Goal: Contribute content: Contribute content

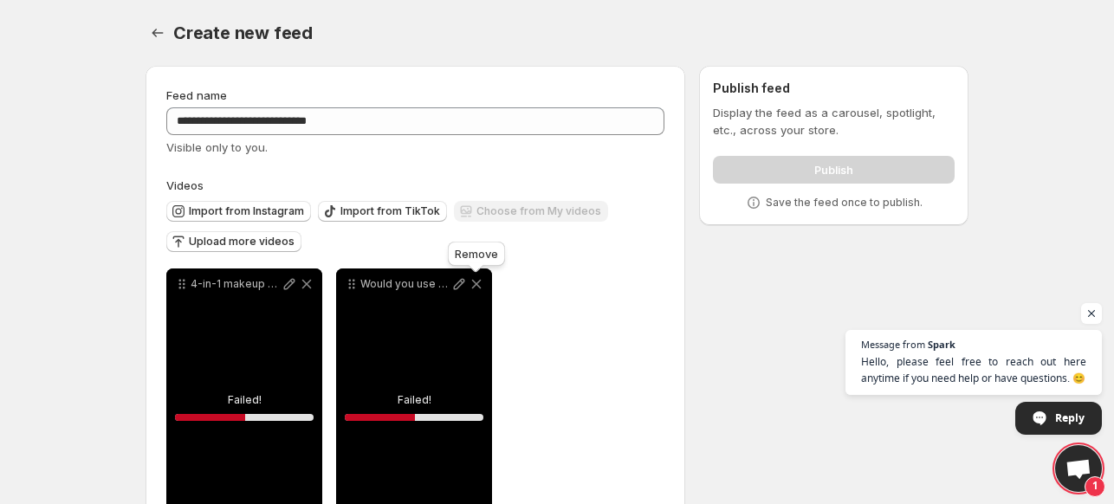
scroll to position [83, 0]
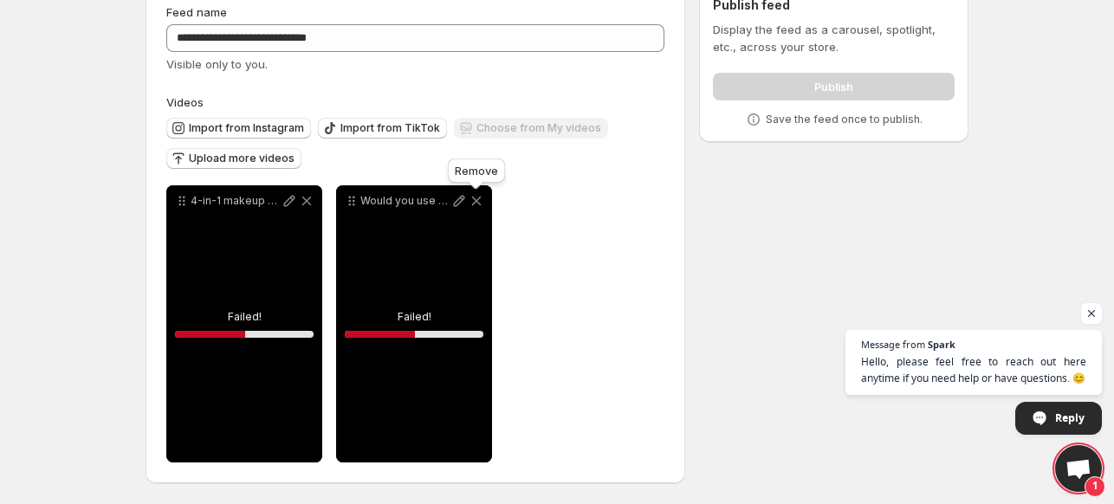
click at [483, 197] on icon at bounding box center [476, 200] width 17 height 17
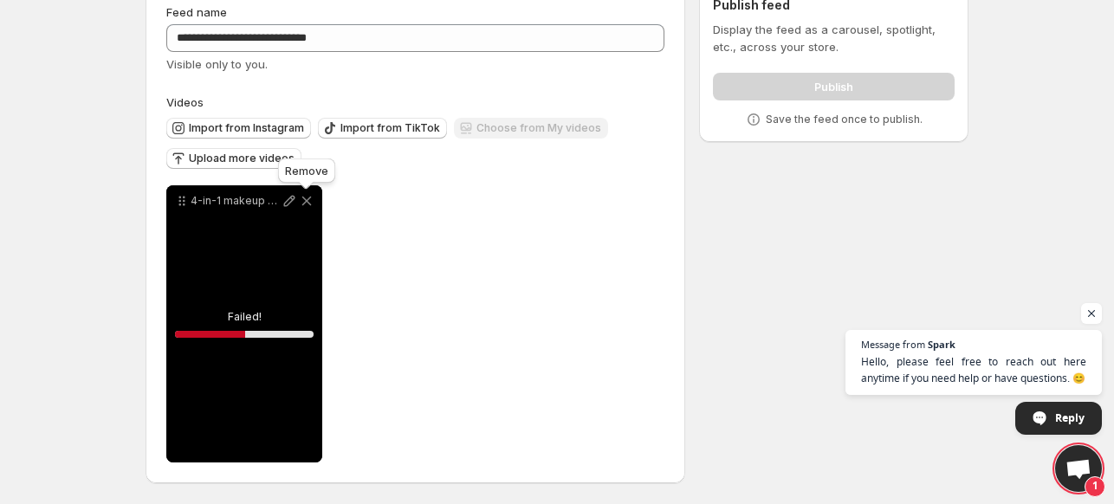
click at [306, 201] on icon at bounding box center [307, 202] width 10 height 10
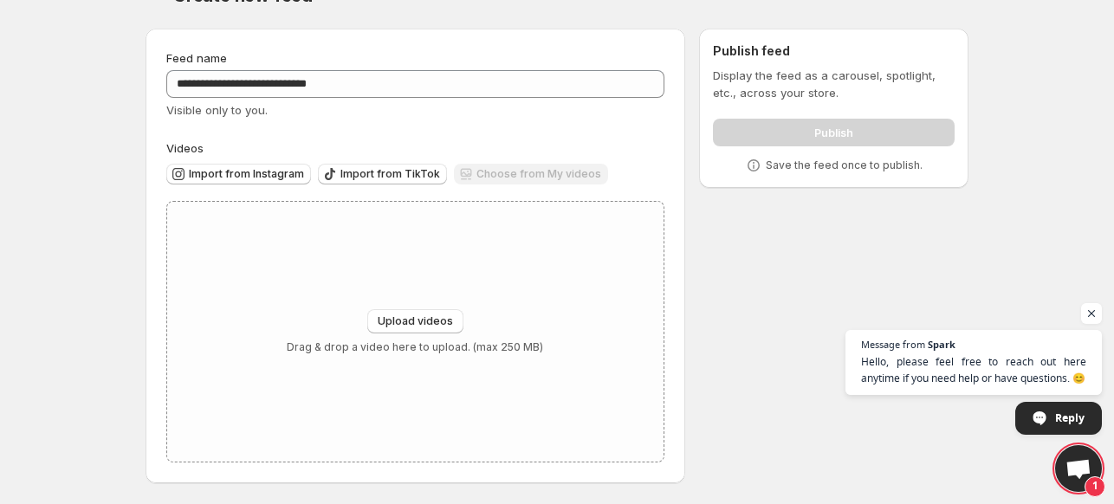
scroll to position [0, 0]
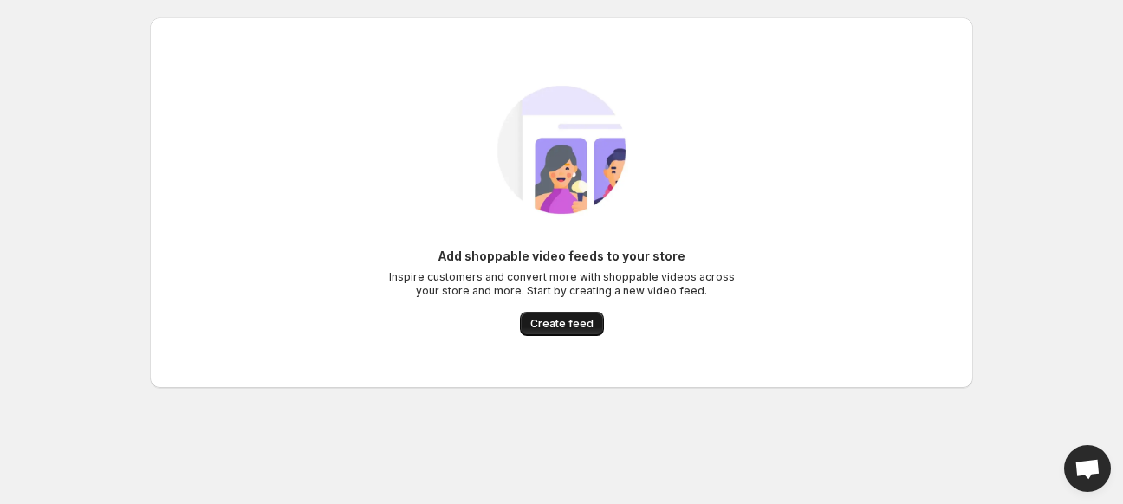
click at [570, 318] on span "Create feed" at bounding box center [561, 324] width 63 height 14
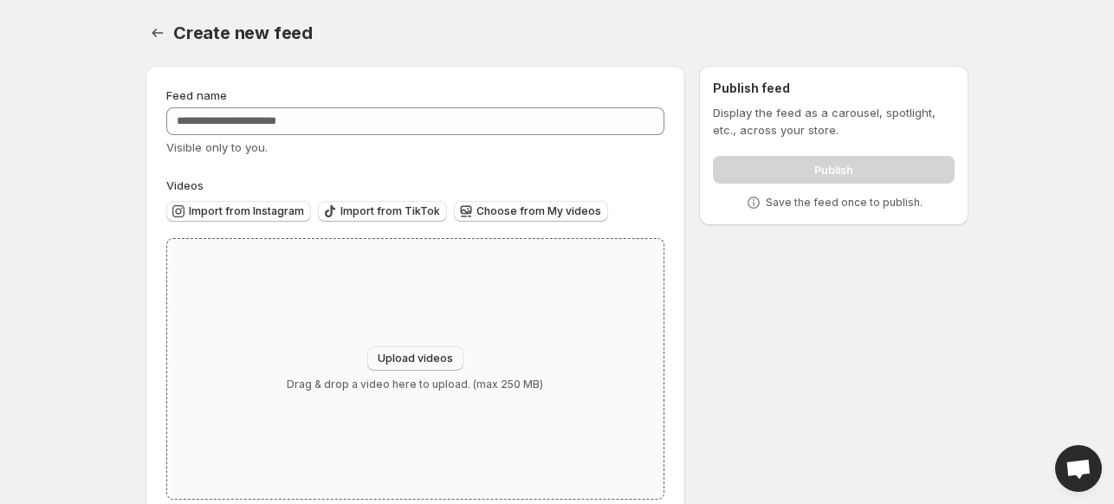
click at [434, 356] on span "Upload videos" at bounding box center [415, 359] width 75 height 14
type input "**********"
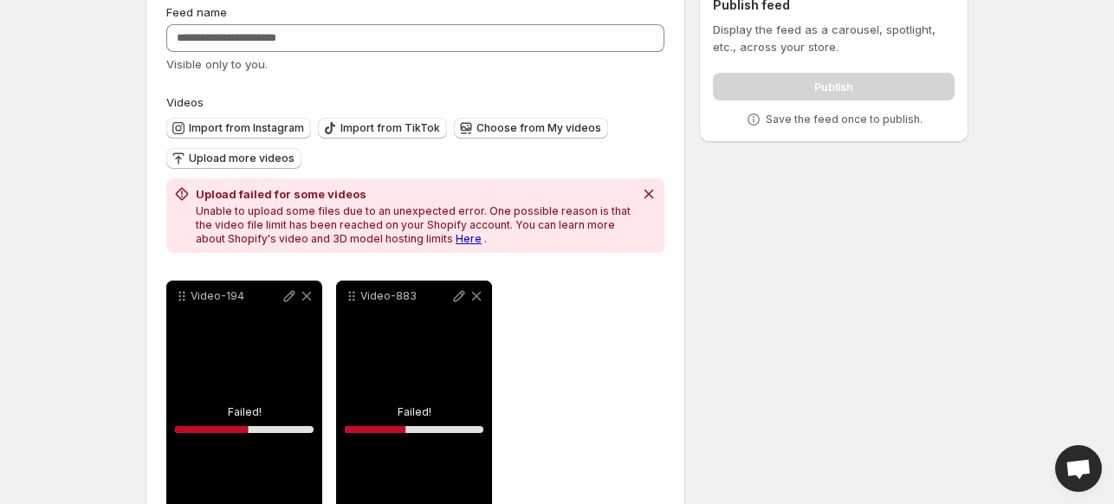
scroll to position [179, 0]
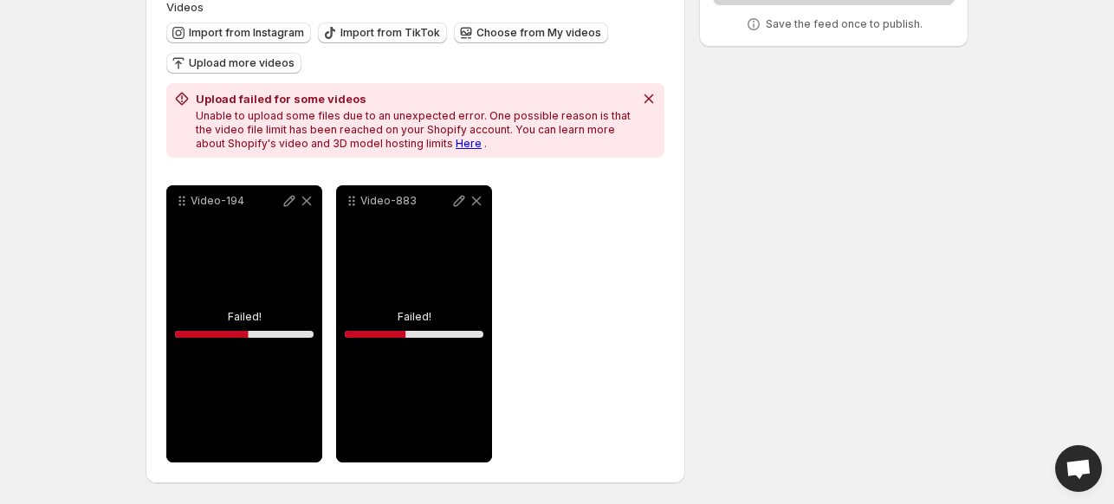
click at [456, 144] on link "Here" at bounding box center [469, 143] width 26 height 13
